Goal: Communication & Community: Answer question/provide support

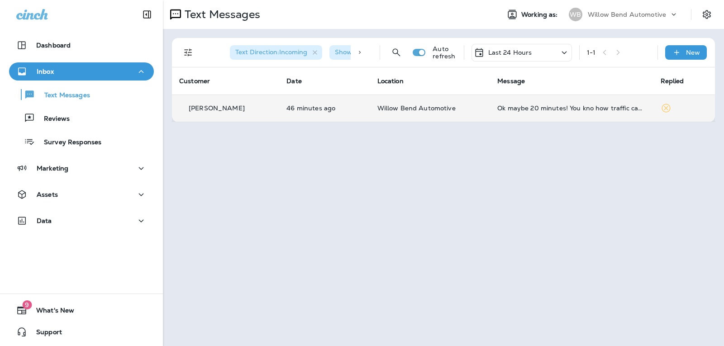
click at [521, 105] on div "Ok maybe 20 minutes! You kno how traffic can be." at bounding box center [571, 108] width 148 height 7
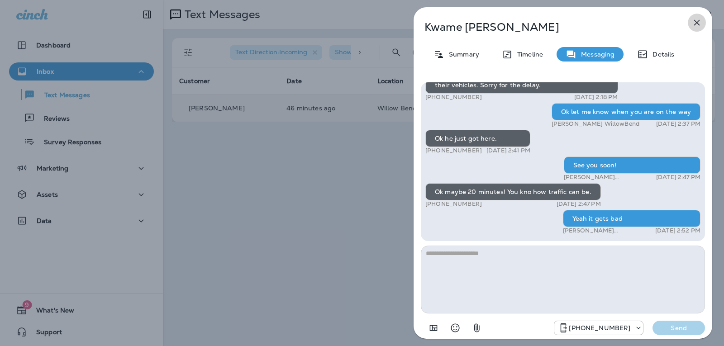
click at [699, 22] on icon "button" at bounding box center [696, 22] width 11 height 11
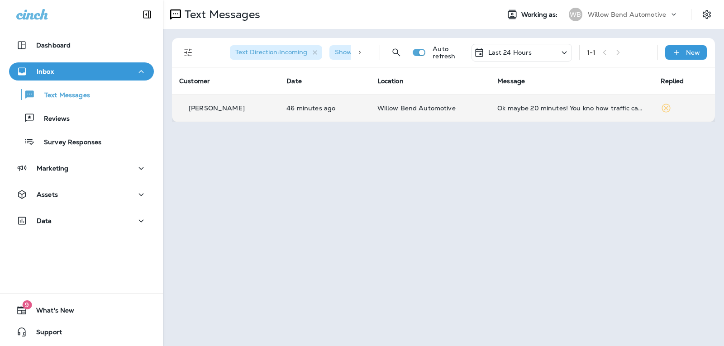
click at [510, 50] on p "Last 24 Hours" at bounding box center [510, 52] width 44 height 7
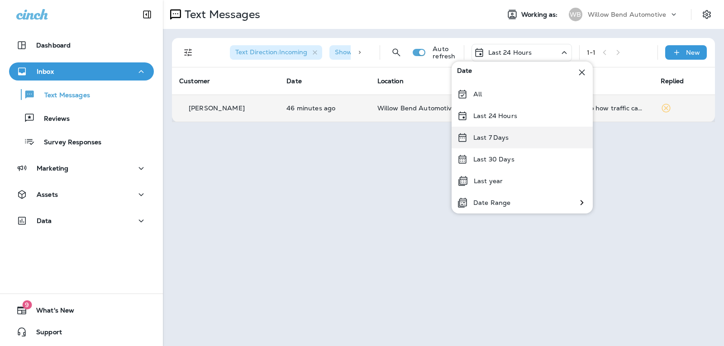
click at [511, 140] on div "Last 7 Days" at bounding box center [522, 138] width 141 height 22
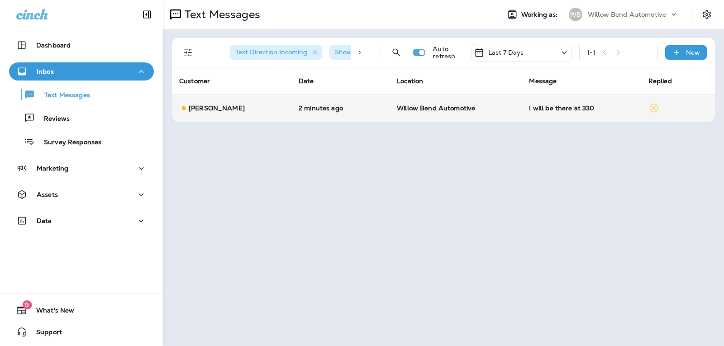
click at [541, 112] on td "I will be there at 330" at bounding box center [581, 108] width 119 height 27
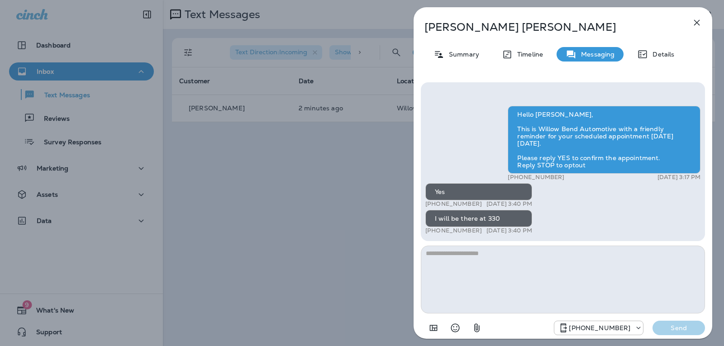
click at [512, 271] on textarea at bounding box center [563, 280] width 284 height 68
type textarea "**********"
click at [690, 321] on button "Send" at bounding box center [678, 328] width 52 height 14
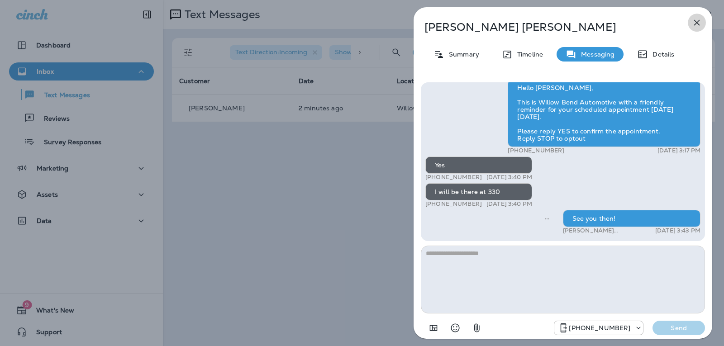
click at [697, 19] on icon "button" at bounding box center [696, 22] width 11 height 11
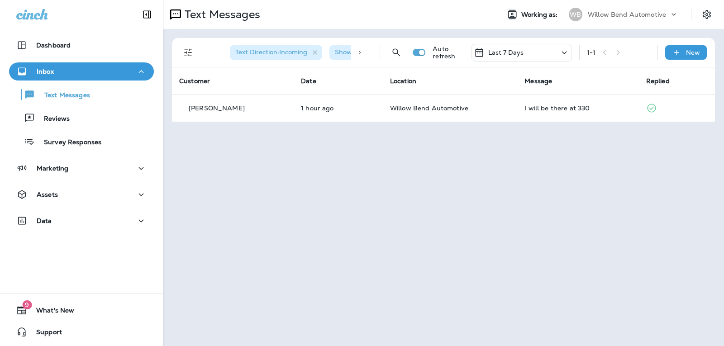
click at [506, 55] on p "Last 7 Days" at bounding box center [506, 52] width 36 height 7
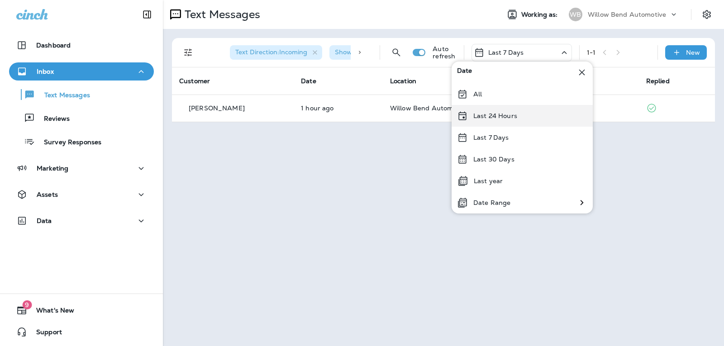
click at [506, 120] on div "Last 24 Hours" at bounding box center [522, 116] width 141 height 22
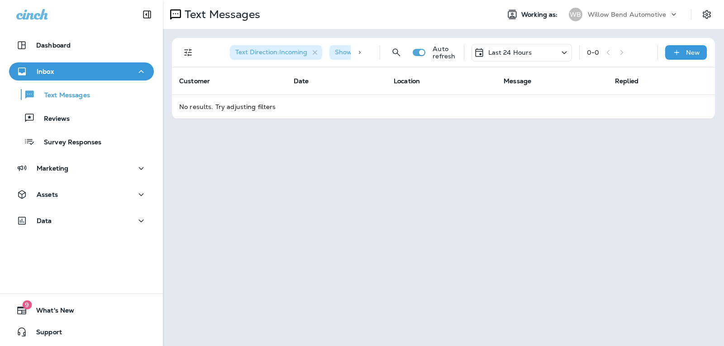
click at [523, 52] on p "Last 24 Hours" at bounding box center [510, 52] width 44 height 7
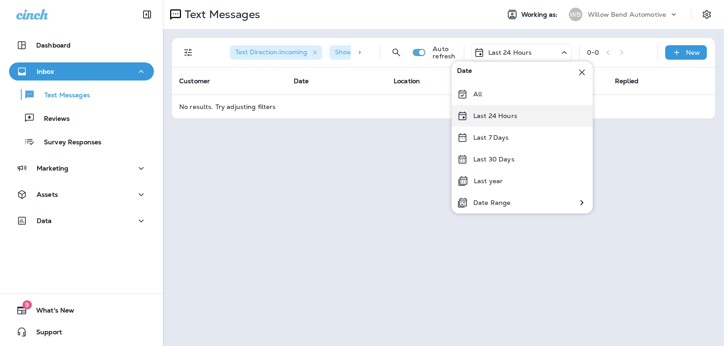
click at [522, 123] on div "Last 24 Hours" at bounding box center [522, 116] width 141 height 22
